Goal: Task Accomplishment & Management: Use online tool/utility

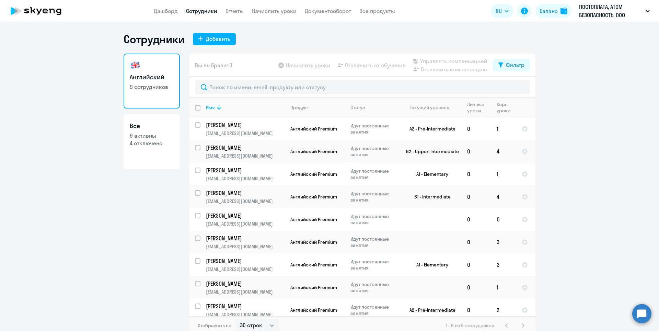
select select "30"
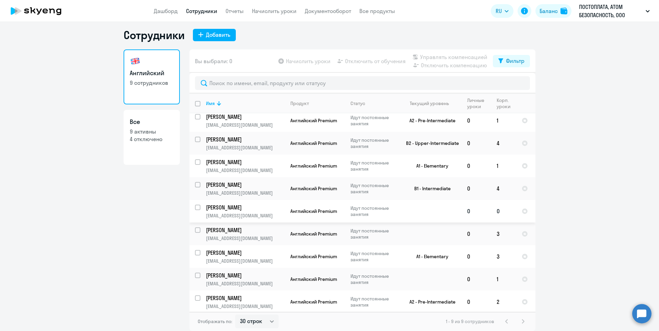
scroll to position [5, 0]
click at [195, 209] on input "select row 40788235" at bounding box center [202, 210] width 14 height 14
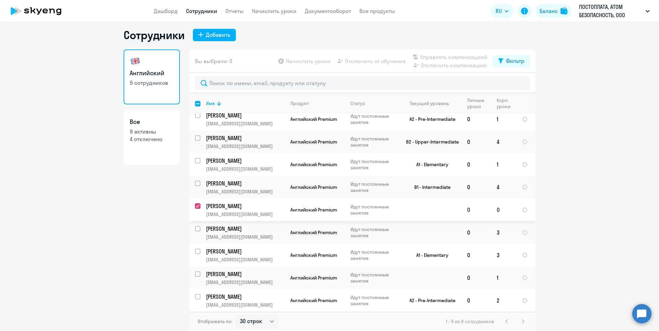
checkbox input "true"
click at [287, 63] on span "Начислить уроки" at bounding box center [308, 61] width 45 height 8
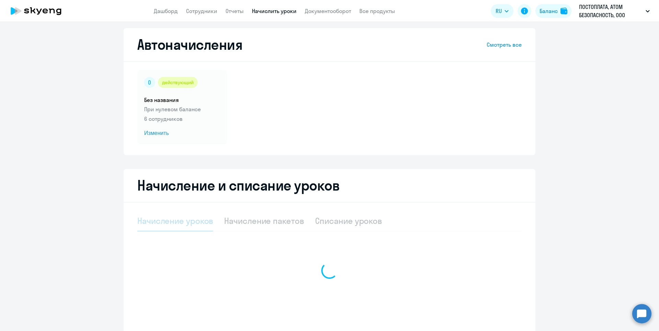
select select "10"
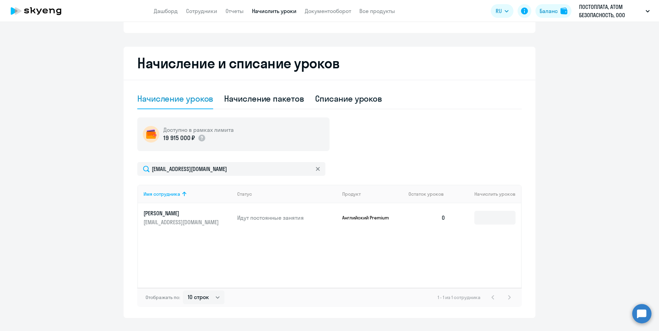
scroll to position [141, 0]
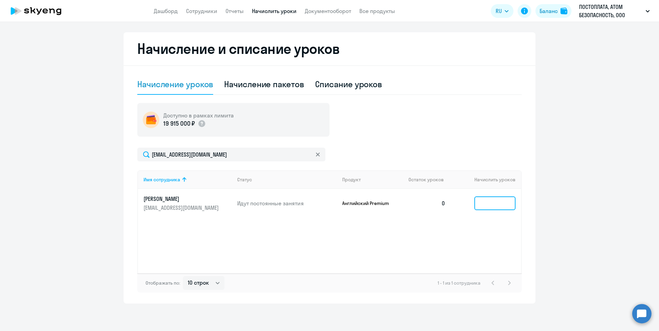
click at [508, 206] on input at bounding box center [495, 203] width 41 height 14
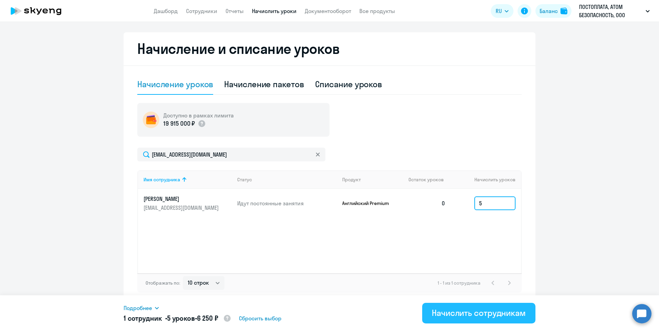
type input "5"
click at [464, 314] on div "Начислить сотрудникам" at bounding box center [479, 312] width 94 height 11
